Goal: Task Accomplishment & Management: Manage account settings

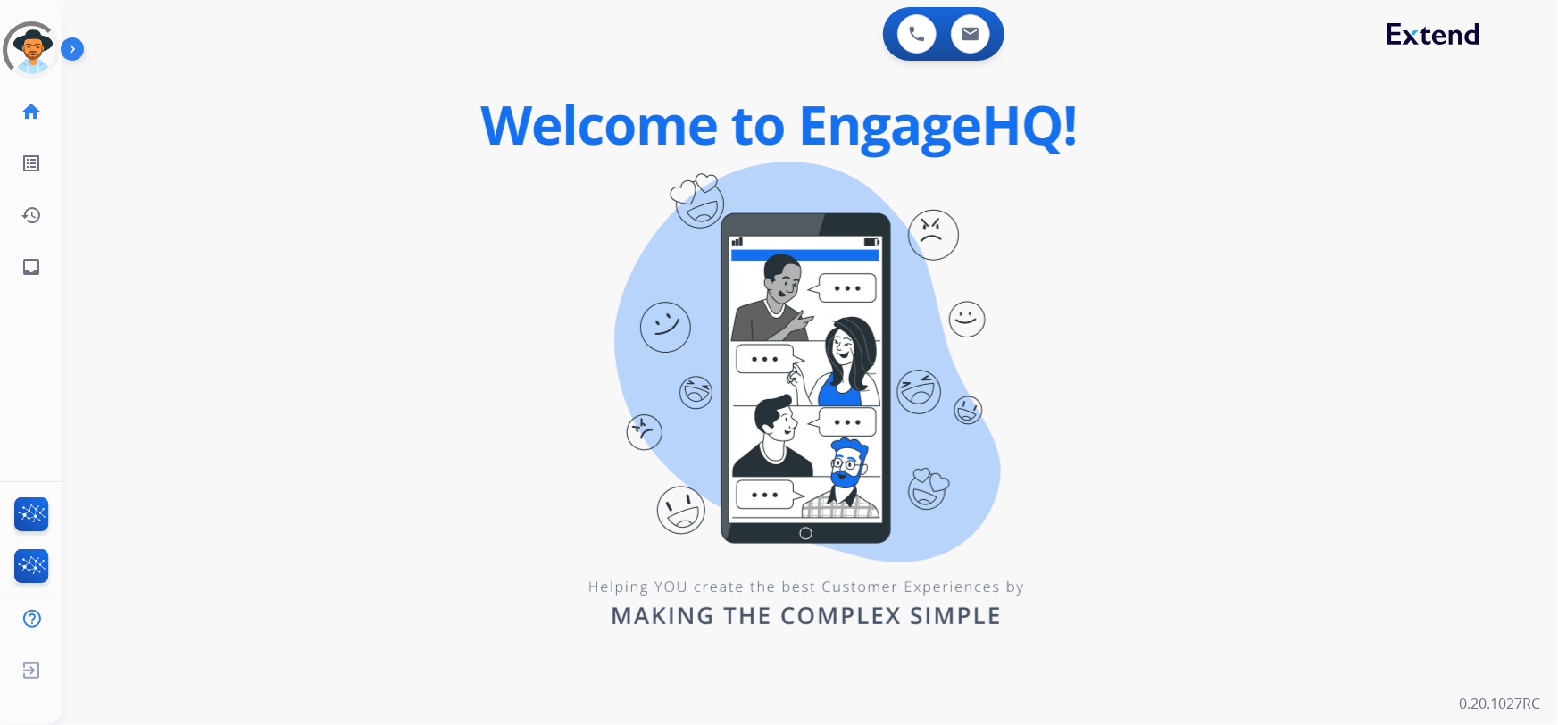
click at [44, 38] on div at bounding box center [31, 50] width 70 height 70
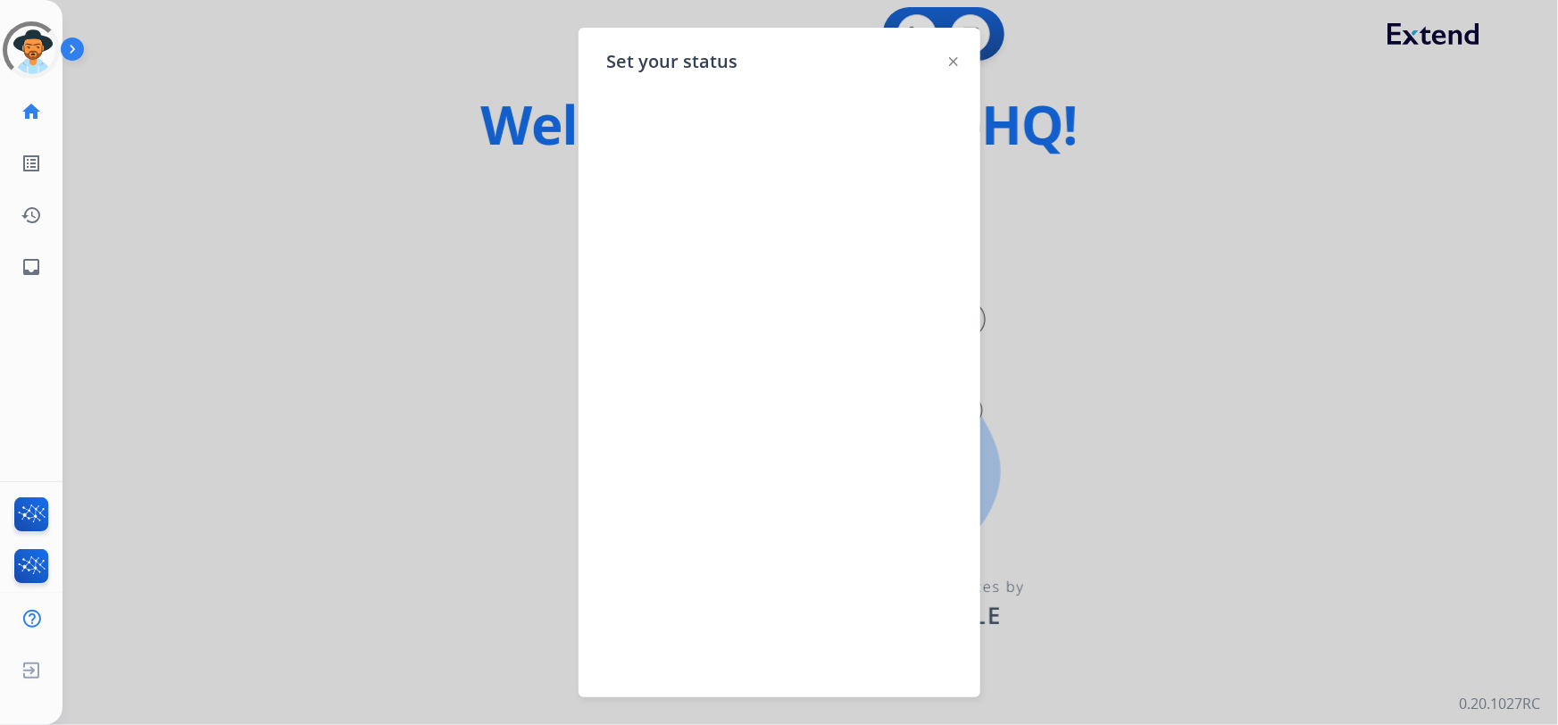
click at [956, 57] on img at bounding box center [953, 61] width 9 height 9
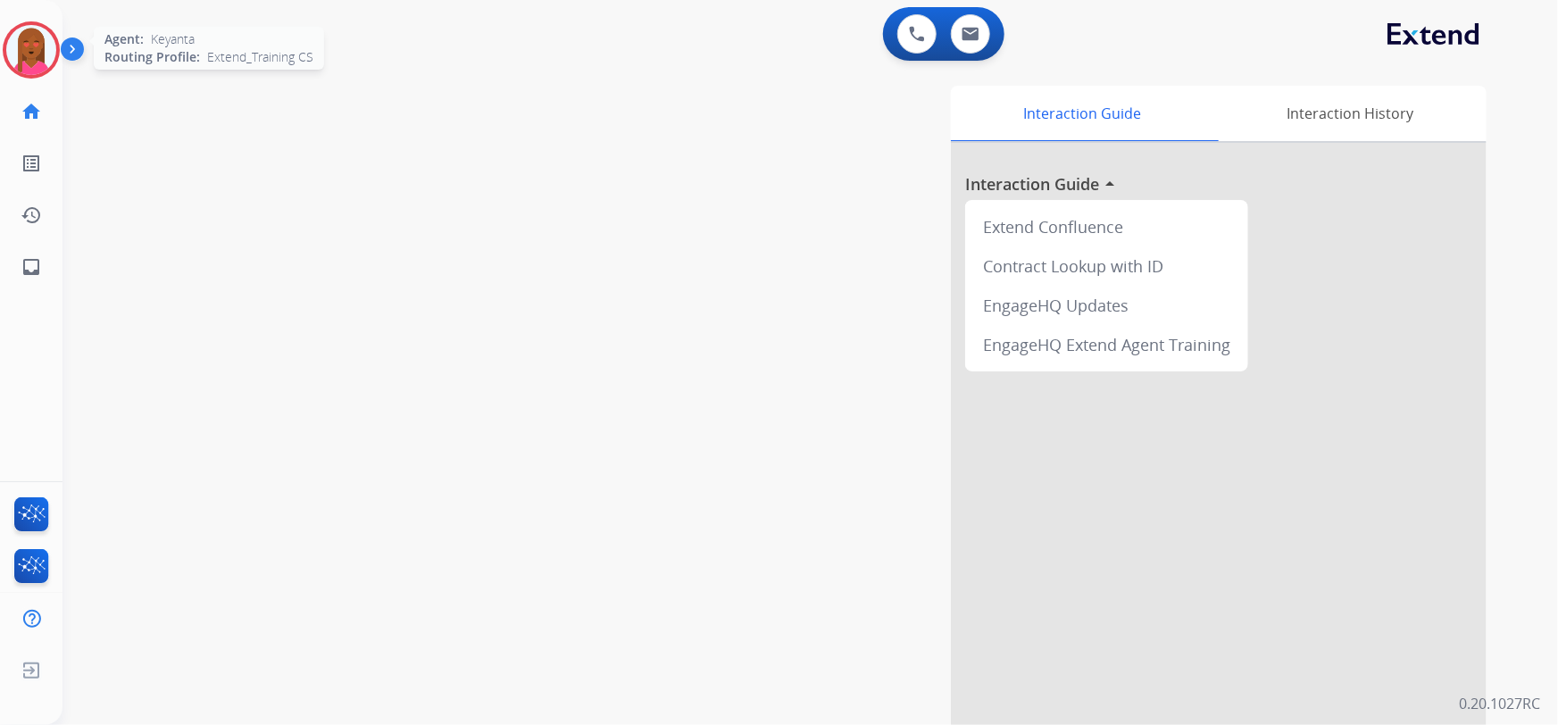
click at [14, 53] on img at bounding box center [31, 50] width 50 height 50
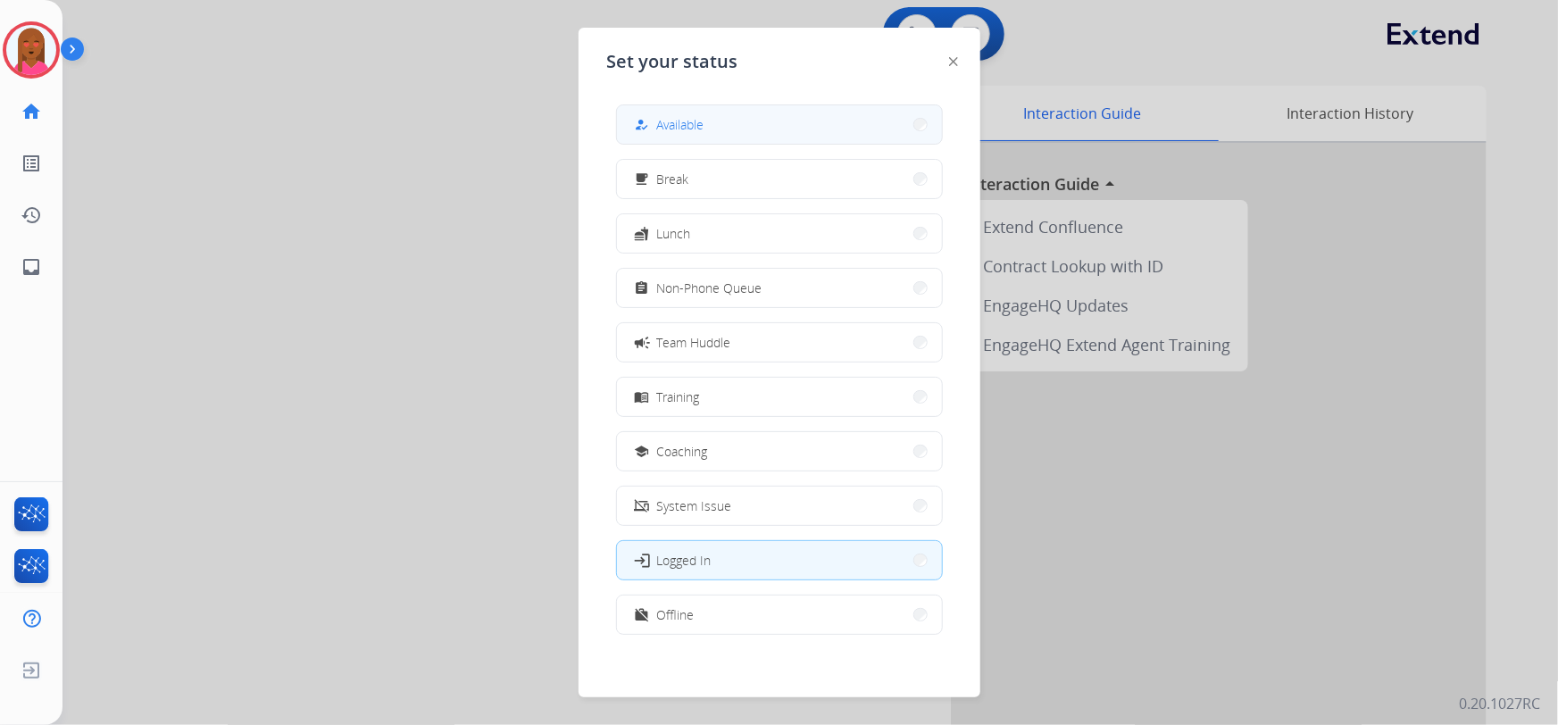
click at [870, 124] on button "how_to_reg Available" at bounding box center [779, 124] width 325 height 38
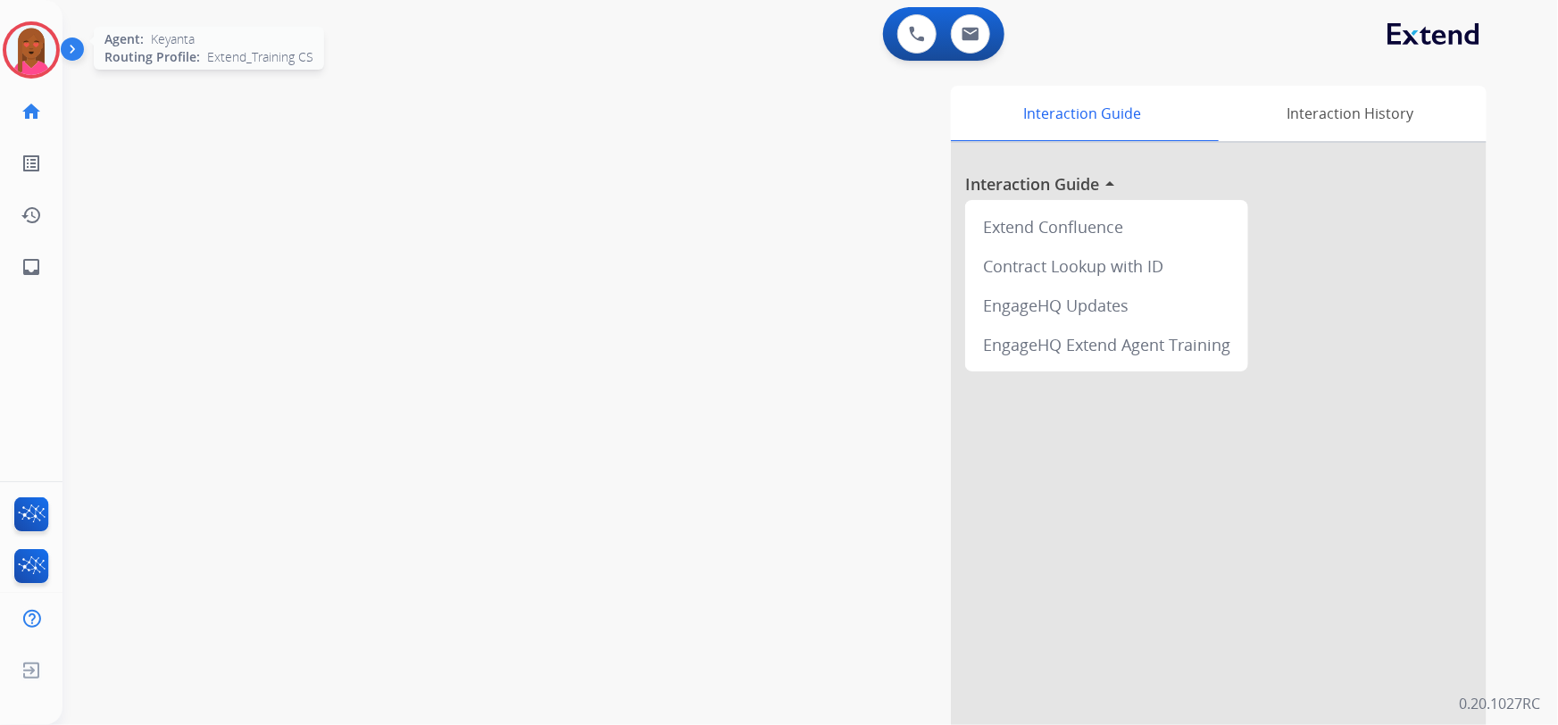
click at [32, 54] on img at bounding box center [31, 50] width 50 height 50
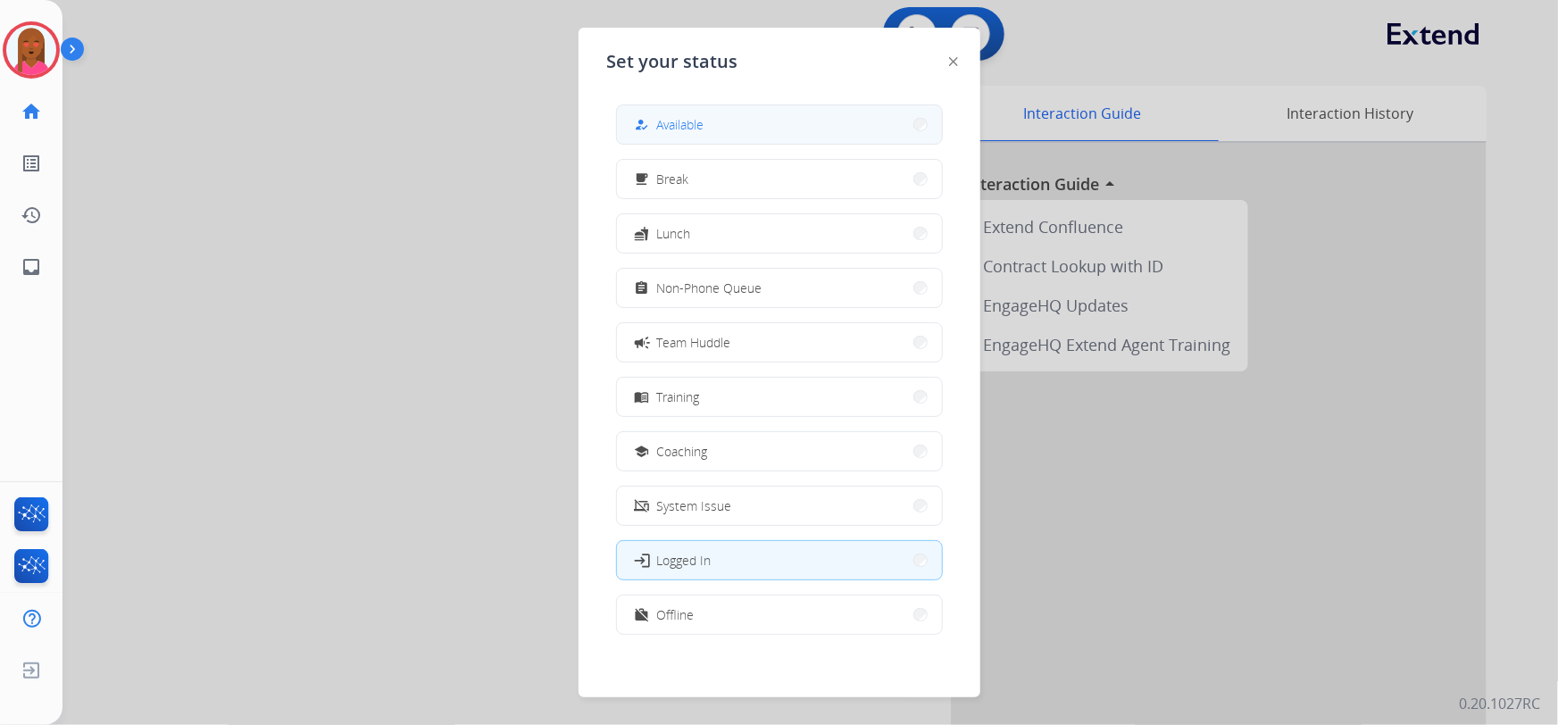
click at [709, 123] on button "how_to_reg Available" at bounding box center [779, 124] width 325 height 38
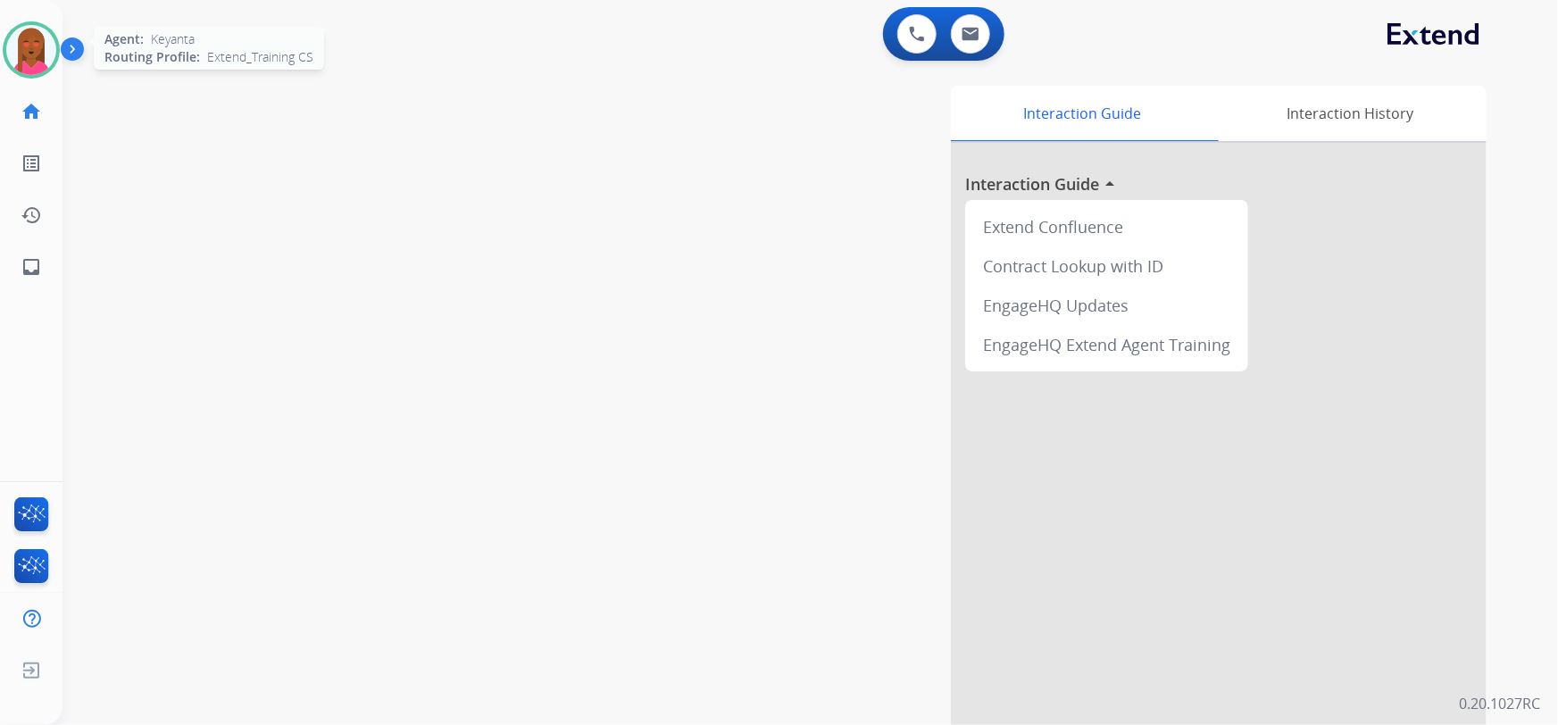
drag, startPoint x: 36, startPoint y: 54, endPoint x: 45, endPoint y: 51, distance: 9.3
click at [36, 54] on img at bounding box center [31, 50] width 50 height 50
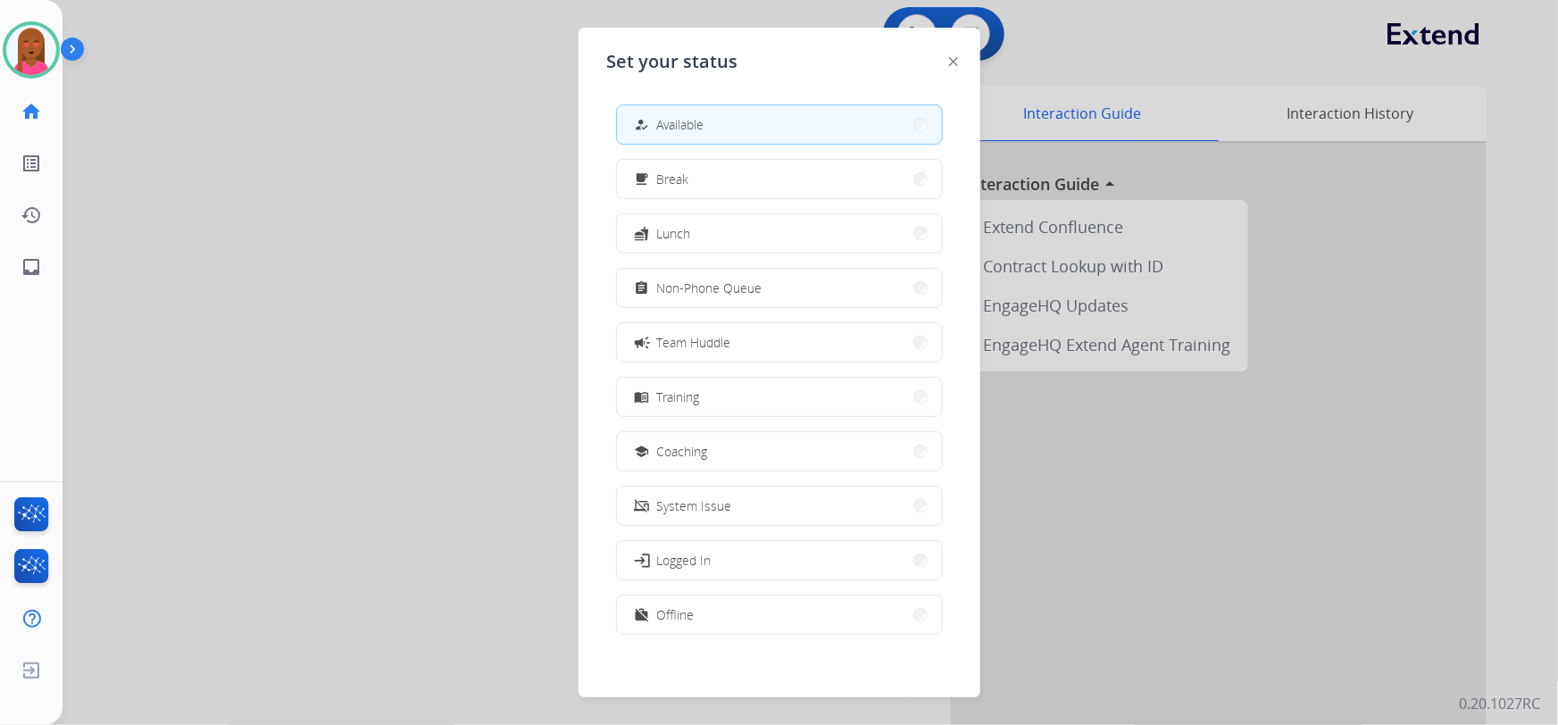
click at [777, 294] on button "assignment Non-Phone Queue" at bounding box center [779, 288] width 325 height 38
